Goal: Find specific page/section: Find specific page/section

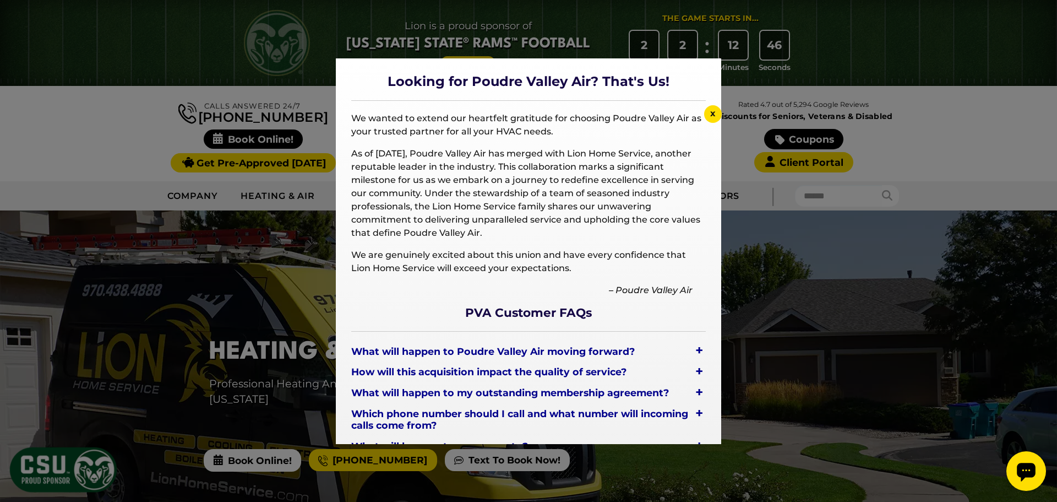
click at [825, 281] on div at bounding box center [528, 251] width 1057 height 502
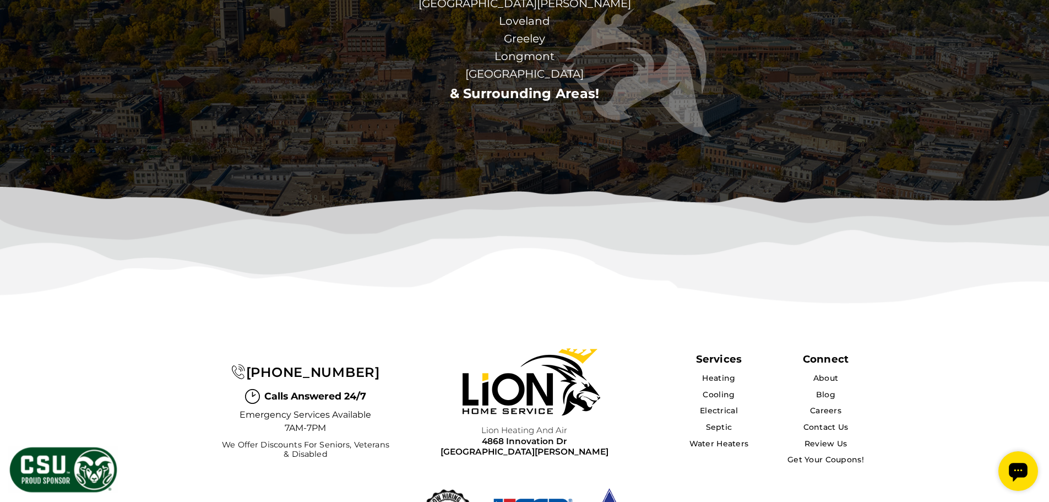
scroll to position [3419, 0]
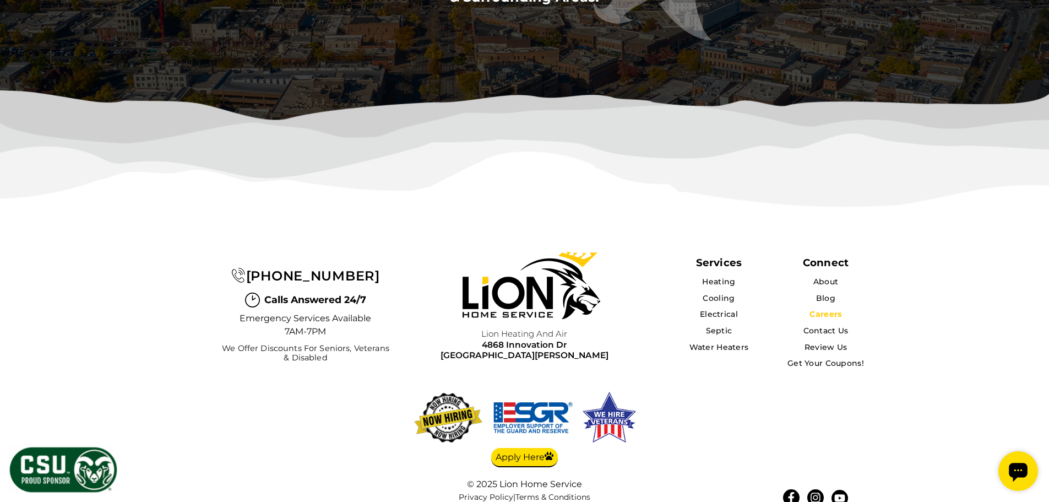
click at [836, 309] on link "Careers" at bounding box center [825, 314] width 32 height 10
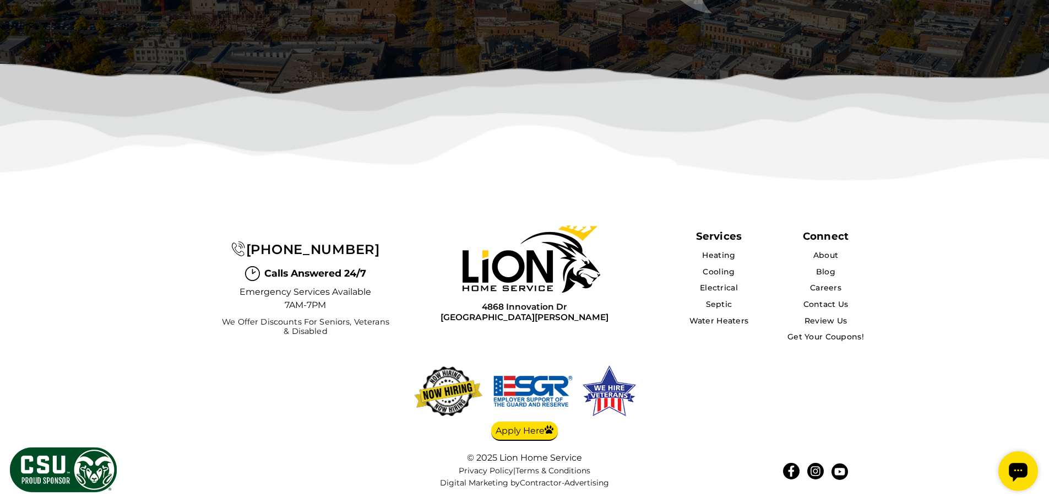
scroll to position [3486, 0]
click at [824, 287] on link "Careers" at bounding box center [825, 287] width 32 height 10
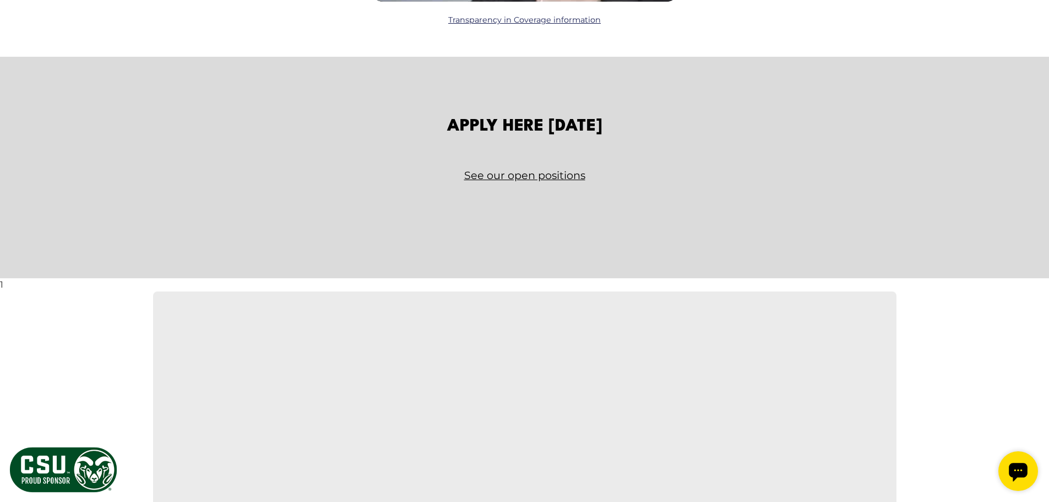
scroll to position [1817, 0]
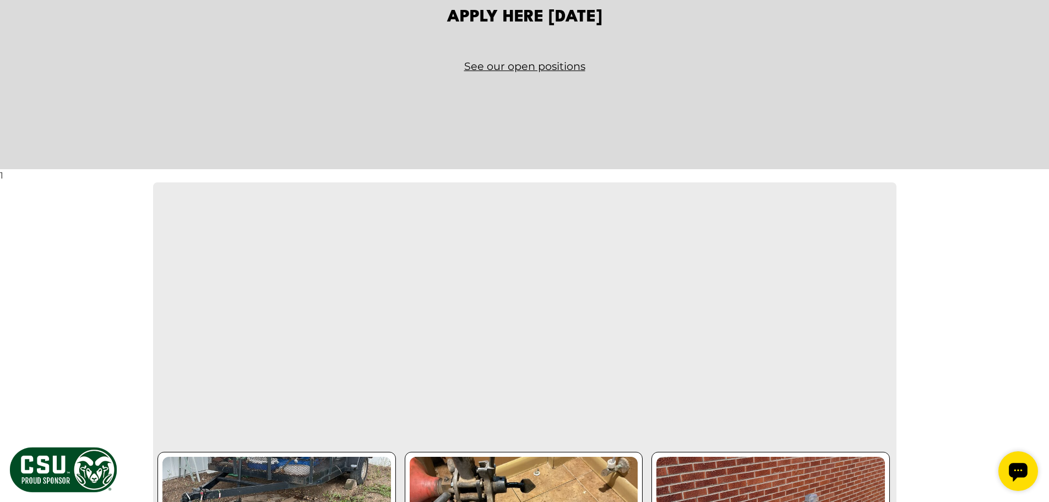
click at [509, 62] on link "See our open positions" at bounding box center [525, 66] width 644 height 19
